Goal: Task Accomplishment & Management: Manage account settings

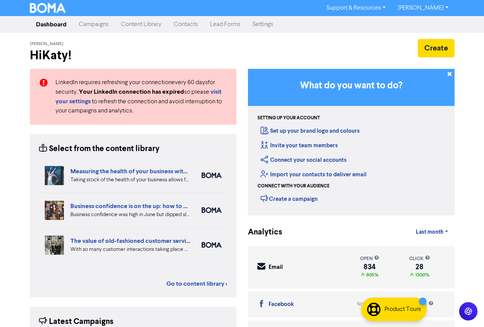
click at [185, 23] on link "Contacts" at bounding box center [185, 24] width 36 height 15
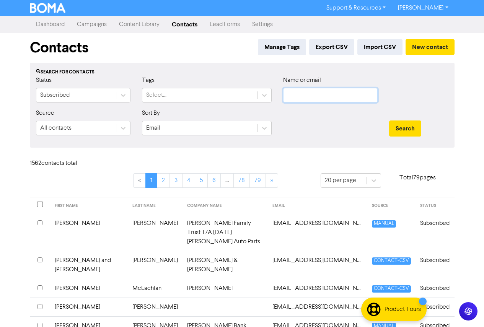
click at [305, 91] on input "text" at bounding box center [330, 95] width 94 height 15
paste input "[EMAIL_ADDRESS][DOMAIN_NAME]"
type input "[EMAIL_ADDRESS][DOMAIN_NAME]"
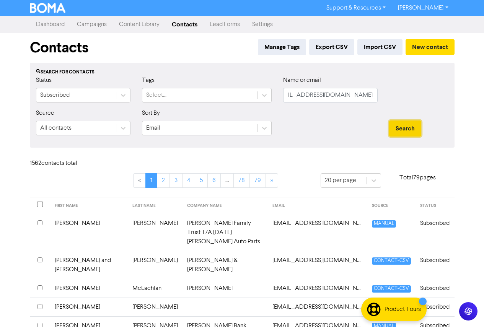
click at [397, 125] on button "Search" at bounding box center [405, 128] width 32 height 16
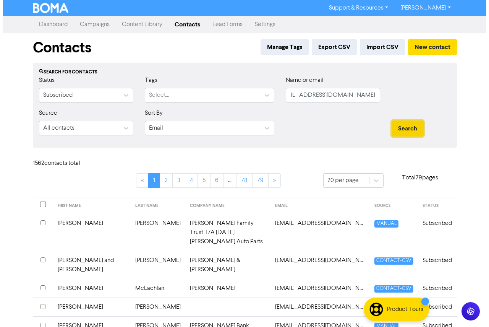
scroll to position [0, 0]
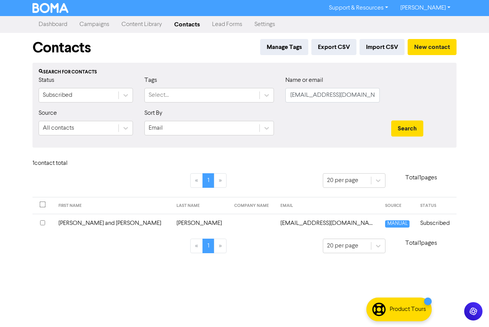
click at [106, 226] on td "[PERSON_NAME] and [PERSON_NAME]" at bounding box center [113, 223] width 118 height 19
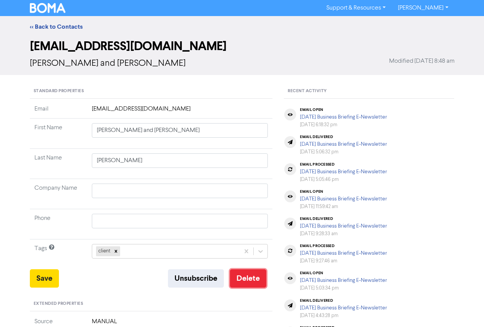
click at [242, 281] on button "Delete" at bounding box center [248, 278] width 36 height 18
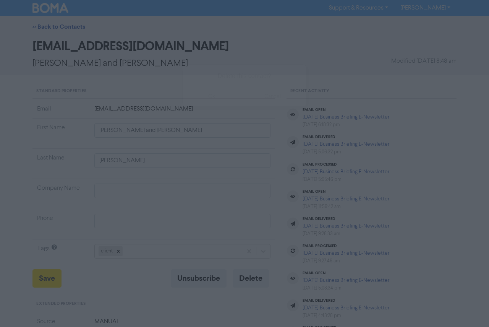
click at [218, 96] on button "ok" at bounding box center [211, 96] width 57 height 19
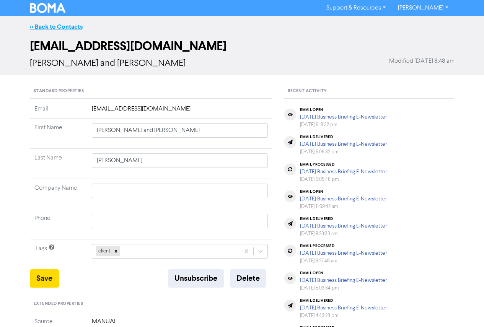
click at [50, 26] on link "<< Back to Contacts" at bounding box center [56, 27] width 53 height 8
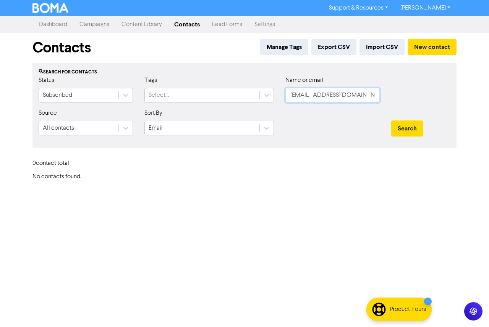
scroll to position [0, 17]
drag, startPoint x: 292, startPoint y: 96, endPoint x: 400, endPoint y: 98, distance: 108.2
click at [400, 98] on div "Status Subscribed Tags Select... Name or email [EMAIL_ADDRESS][DOMAIN_NAME]" at bounding box center [245, 92] width 424 height 33
paste input "[PERSON_NAME][EMAIL_ADDRESS][DOMAIN_NAME]"
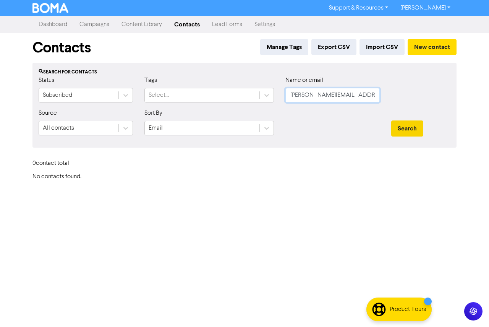
type input "[PERSON_NAME][EMAIL_ADDRESS][DOMAIN_NAME]"
click at [406, 130] on button "Search" at bounding box center [407, 128] width 32 height 16
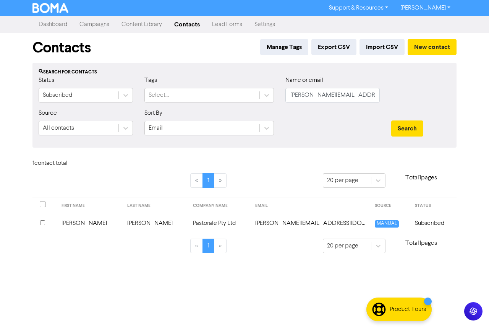
click at [123, 226] on td "[PERSON_NAME]" at bounding box center [156, 223] width 66 height 19
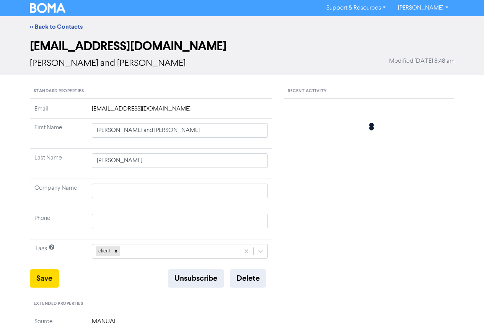
type input "[PERSON_NAME]"
type input "Pastorale Pty Ltd"
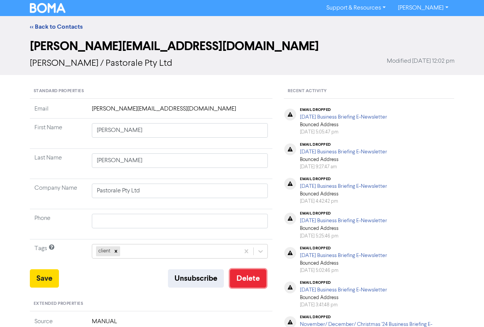
click at [244, 282] on button "Delete" at bounding box center [248, 278] width 36 height 18
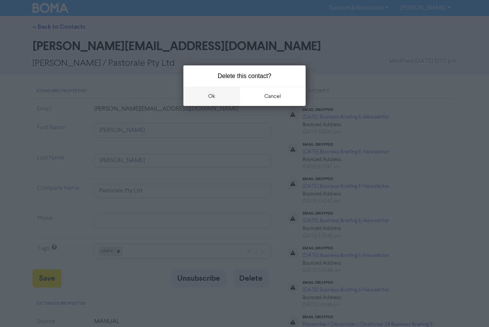
click at [227, 95] on button "ok" at bounding box center [211, 96] width 57 height 19
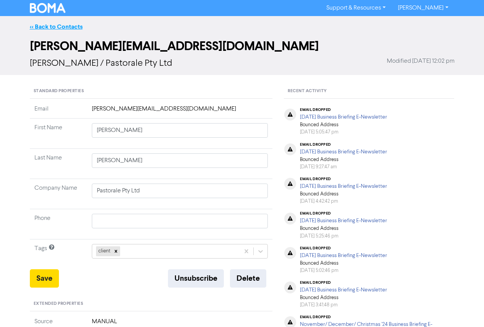
click at [36, 24] on link "<< Back to Contacts" at bounding box center [56, 27] width 53 height 8
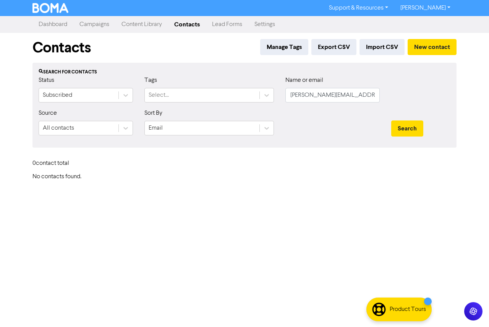
drag, startPoint x: 284, startPoint y: 94, endPoint x: 353, endPoint y: 97, distance: 68.5
click at [353, 97] on div "Name or email [PERSON_NAME][EMAIL_ADDRESS][DOMAIN_NAME]" at bounding box center [333, 92] width 106 height 33
drag, startPoint x: 298, startPoint y: 94, endPoint x: 388, endPoint y: 99, distance: 89.9
click at [388, 99] on div "Status Subscribed Tags Select... Name or email [PERSON_NAME][EMAIL_ADDRESS][DOM…" at bounding box center [245, 92] width 424 height 33
type input "r"
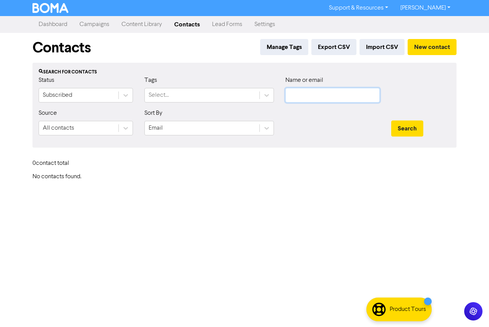
paste input "[EMAIL_ADDRESS][DOMAIN_NAME]"
type input "[EMAIL_ADDRESS][DOMAIN_NAME]"
click at [408, 130] on button "Search" at bounding box center [407, 128] width 32 height 16
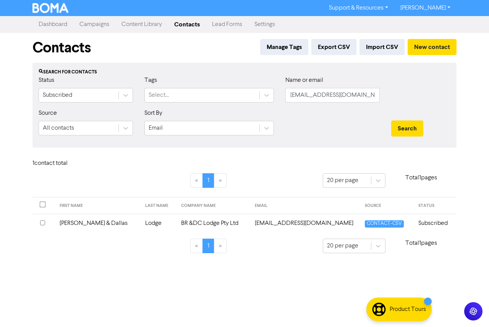
click at [83, 222] on td "[PERSON_NAME] & Dallas" at bounding box center [98, 223] width 86 height 19
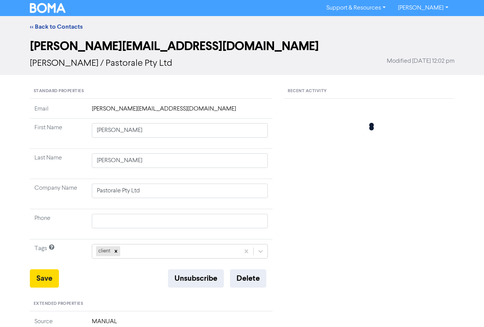
type input "[PERSON_NAME] & Dallas"
type input "Lodge"
type input "BR &DC Lodge Pty Ltd"
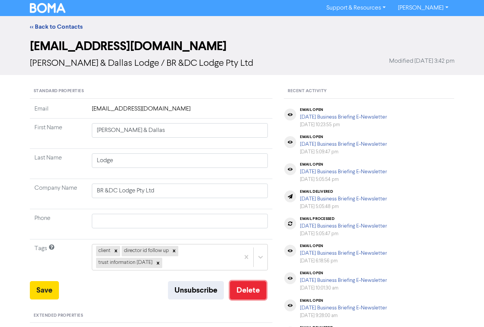
click at [257, 291] on button "Delete" at bounding box center [248, 290] width 36 height 18
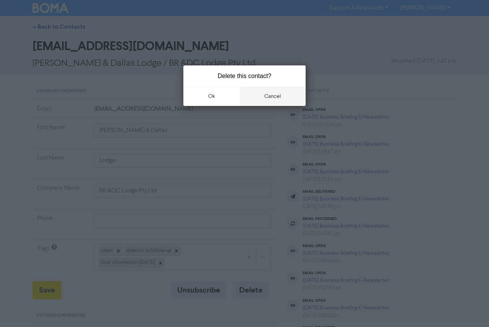
click at [258, 95] on button "cancel" at bounding box center [273, 96] width 66 height 19
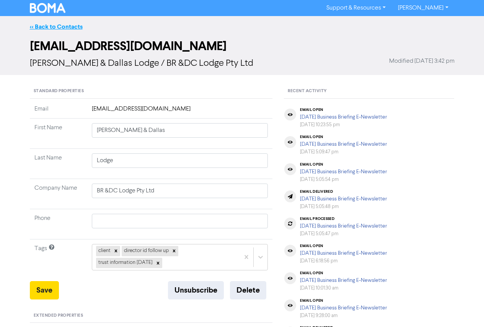
click at [64, 24] on link "<< Back to Contacts" at bounding box center [56, 27] width 53 height 8
